Goal: Find specific fact

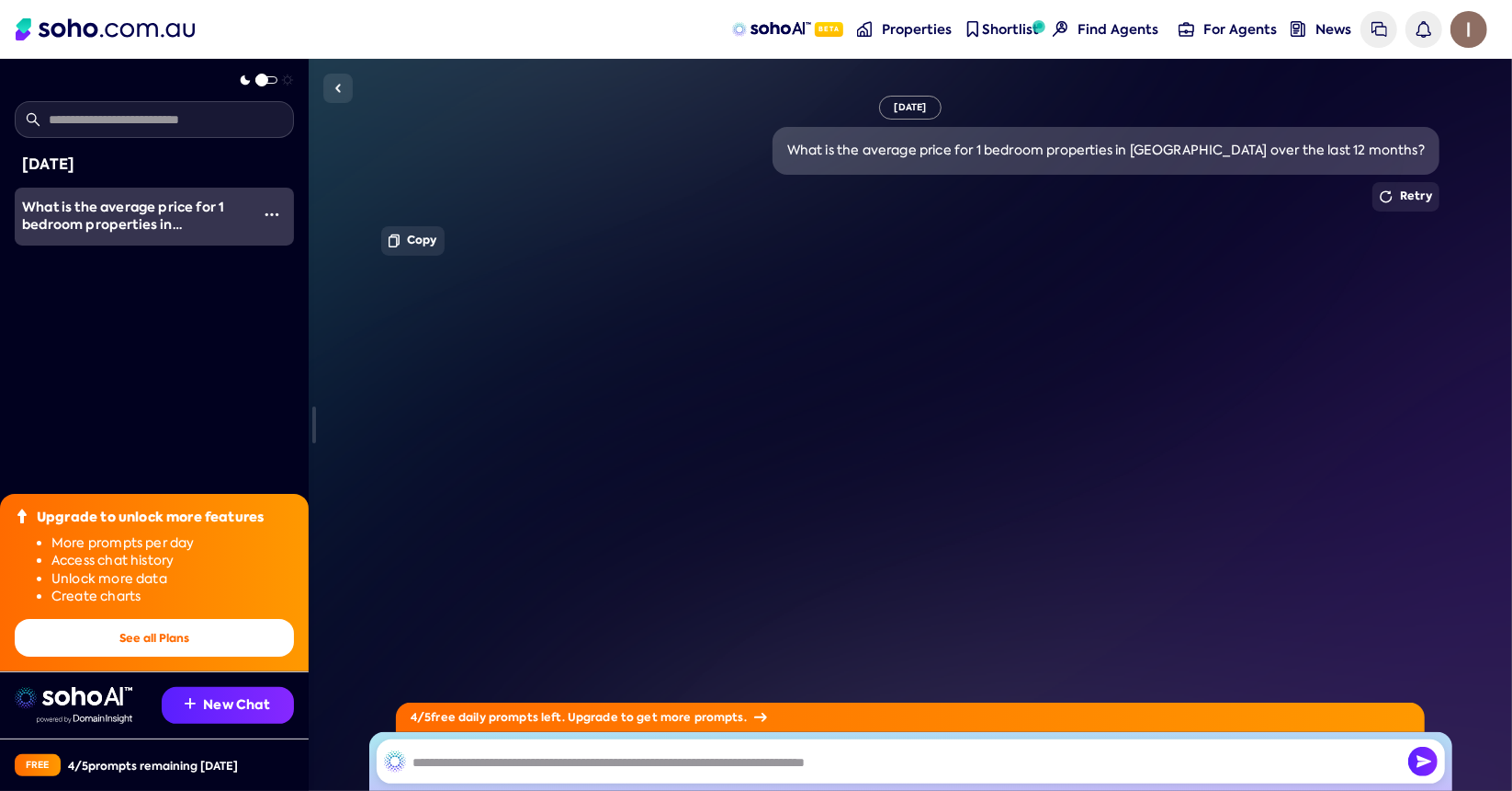
click at [679, 764] on input "text" at bounding box center [911, 761] width 1069 height 45
type input "**********"
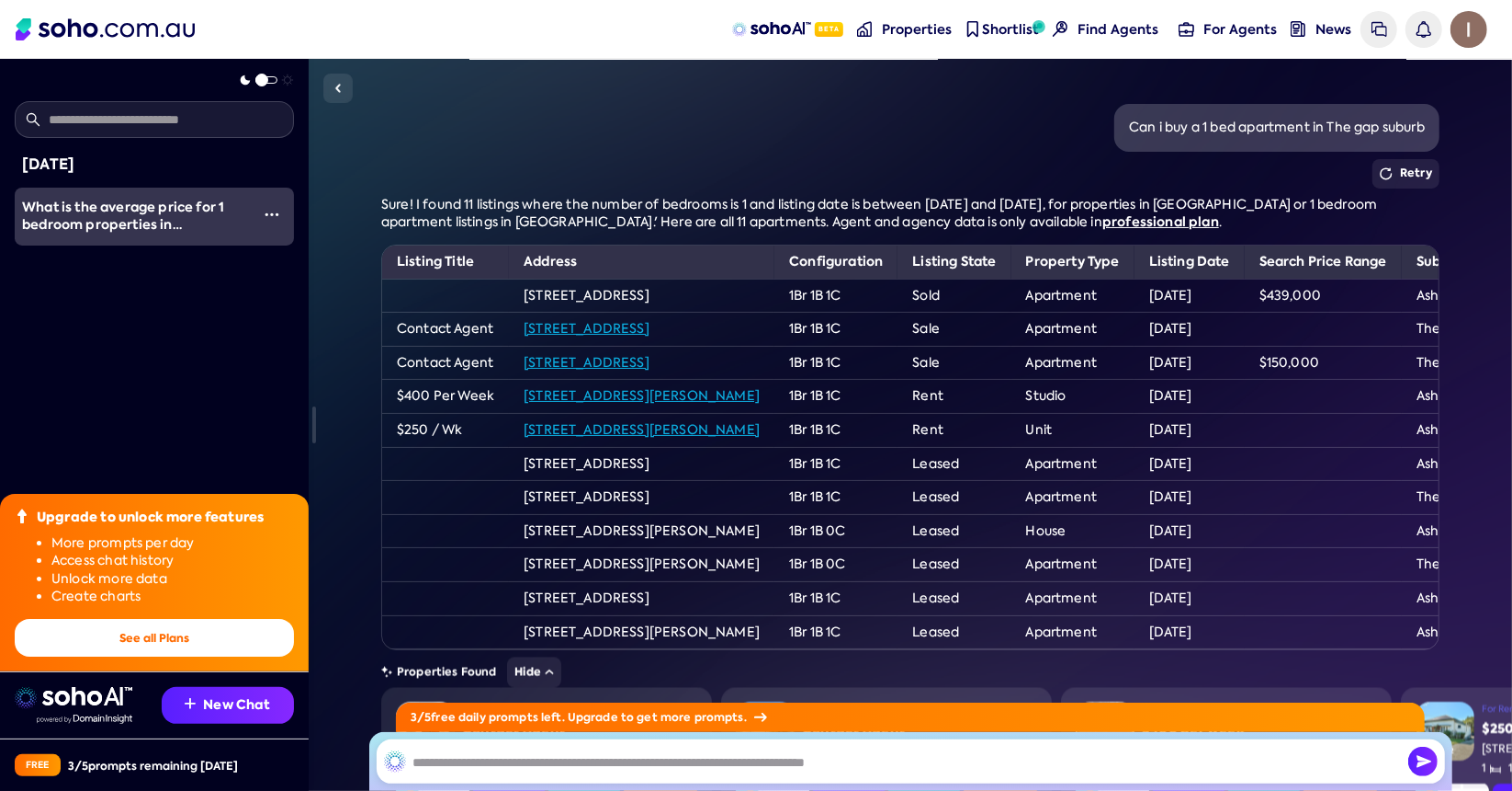
scroll to position [247, 0]
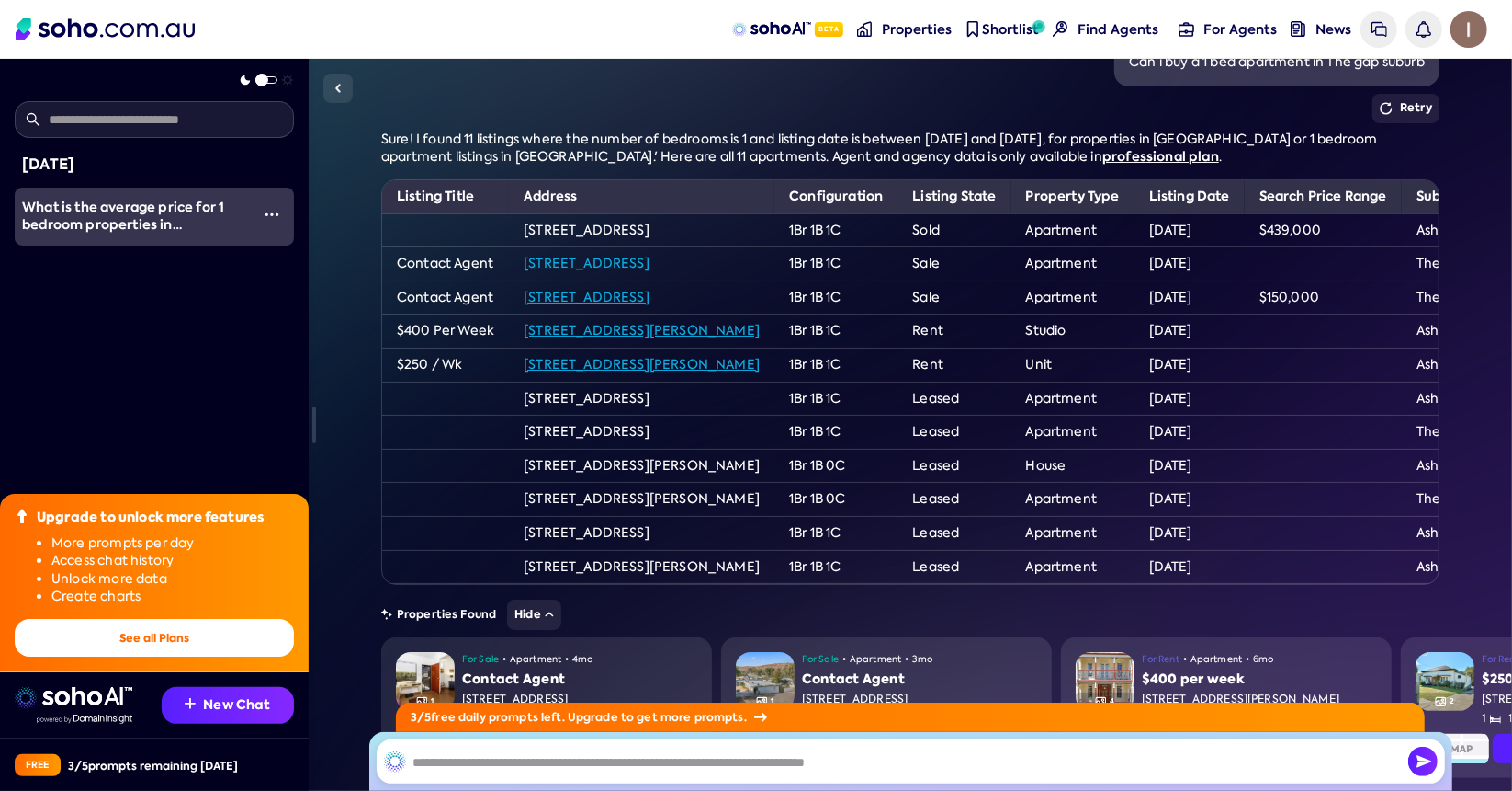
click at [760, 326] on link "[STREET_ADDRESS][PERSON_NAME]" at bounding box center [641, 330] width 236 height 16
click at [756, 358] on link "[STREET_ADDRESS][PERSON_NAME]" at bounding box center [641, 364] width 236 height 16
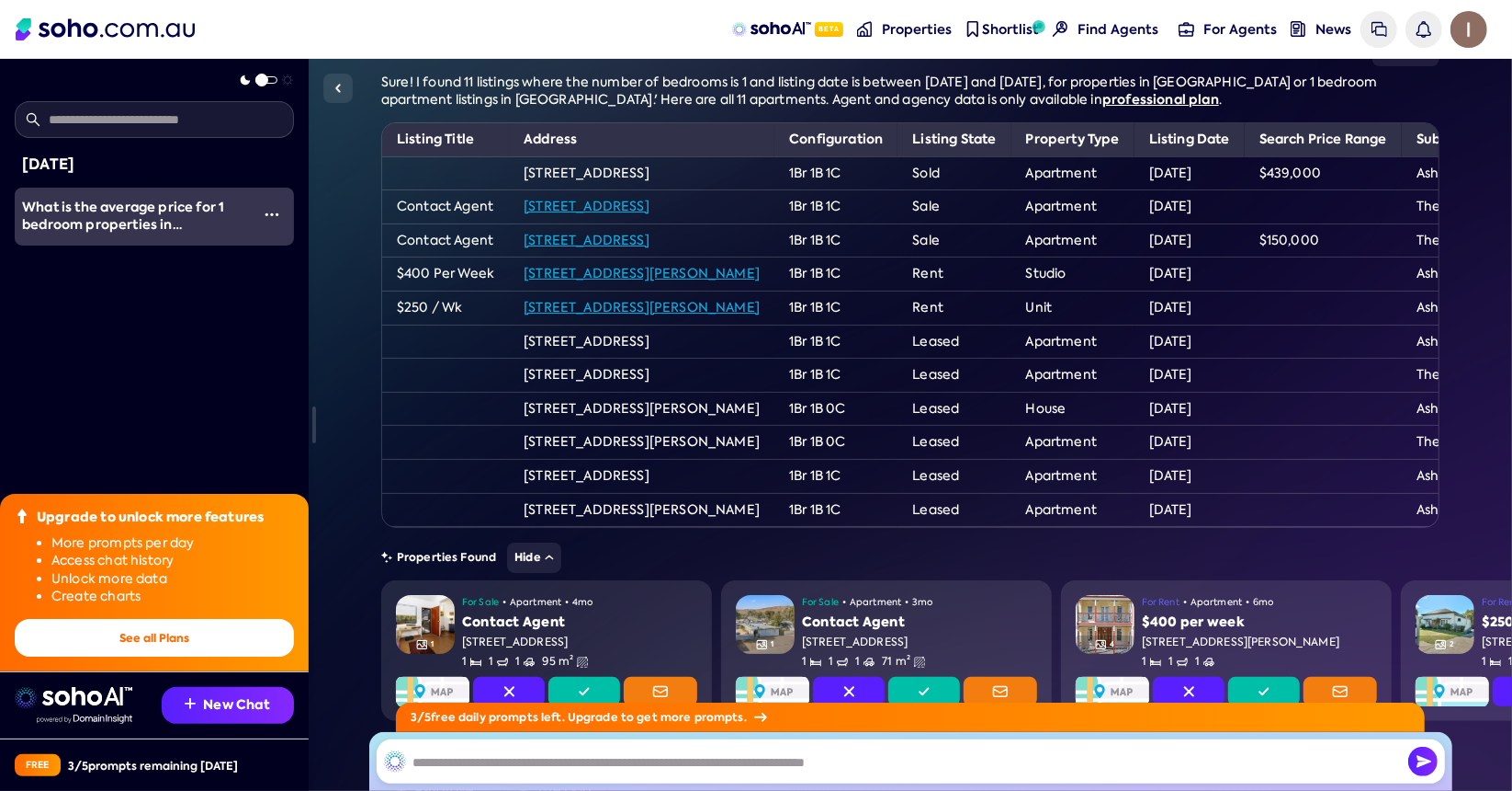
scroll to position [309, 0]
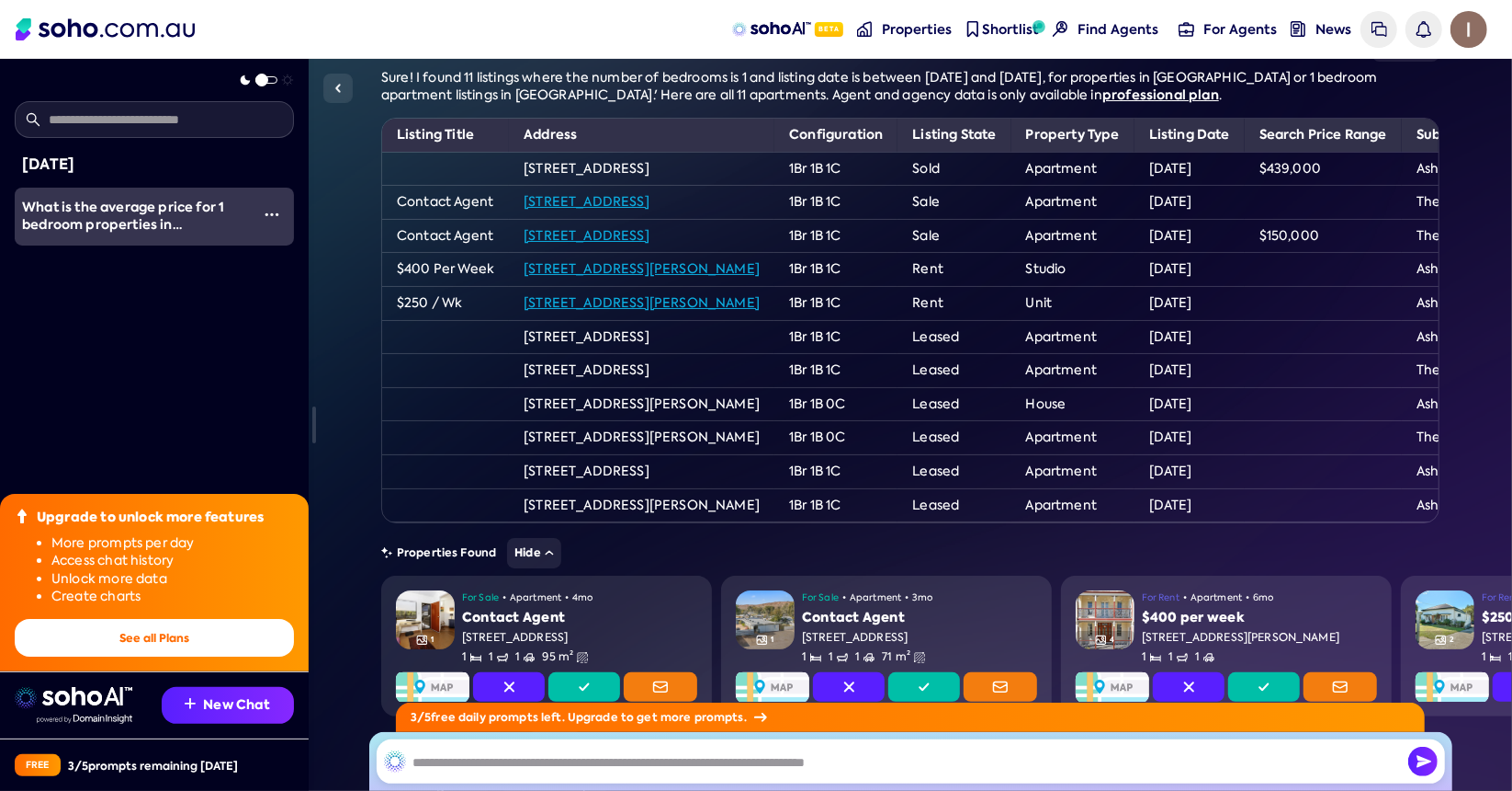
drag, startPoint x: 773, startPoint y: 370, endPoint x: 502, endPoint y: 365, distance: 271.0
click at [502, 365] on tr "[STREET_ADDRESS] Leased Apartment [DATE] The Gap" at bounding box center [936, 371] width 1109 height 34
drag, startPoint x: 785, startPoint y: 369, endPoint x: 519, endPoint y: 369, distance: 266.0
click at [519, 369] on td "[STREET_ADDRESS]" at bounding box center [642, 371] width 265 height 34
copy td "[STREET_ADDRESS]"
